Goal: Task Accomplishment & Management: Use online tool/utility

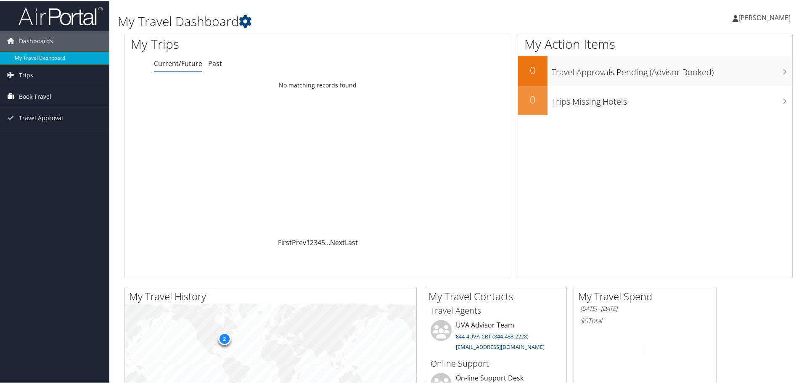
click at [33, 92] on span "Book Travel" at bounding box center [35, 95] width 32 height 21
click at [48, 136] on link "Book/Manage Online Trips" at bounding box center [54, 138] width 109 height 13
